Goal: Find contact information: Find contact information

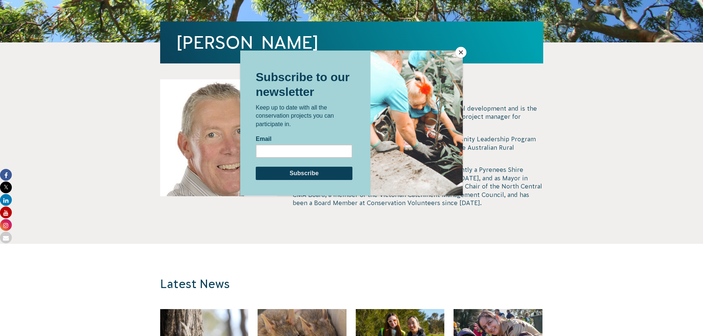
scroll to position [185, 0]
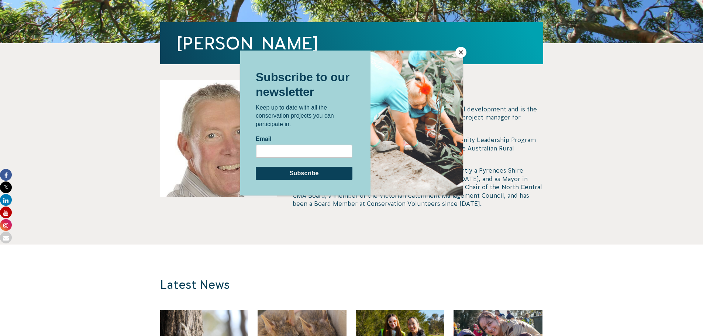
click at [530, 63] on div at bounding box center [351, 168] width 703 height 336
click at [458, 55] on button "Close" at bounding box center [460, 52] width 11 height 11
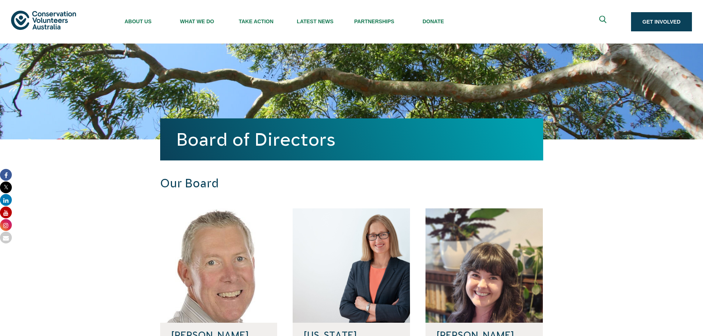
scroll to position [127, 0]
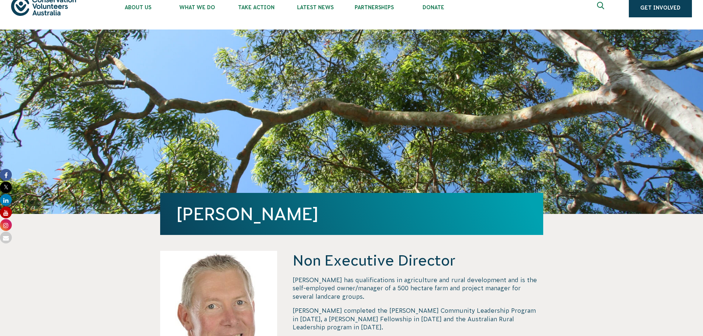
scroll to position [15, 0]
